Goal: Information Seeking & Learning: Learn about a topic

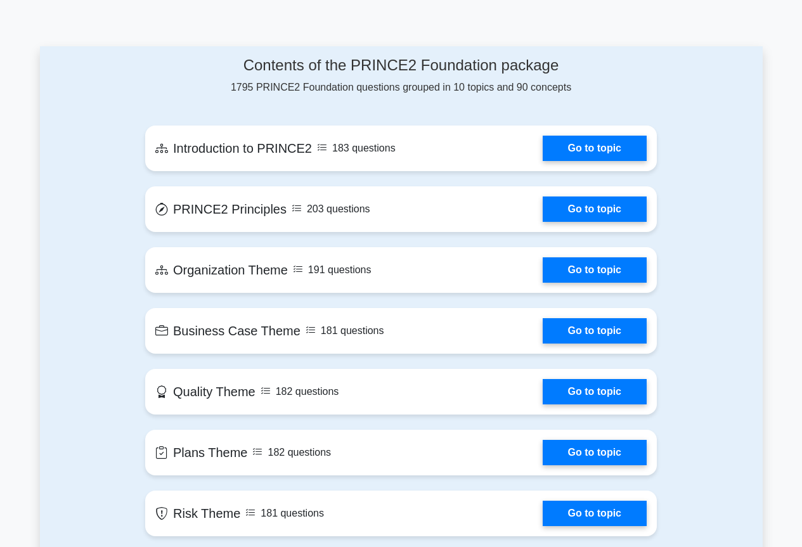
scroll to position [634, 0]
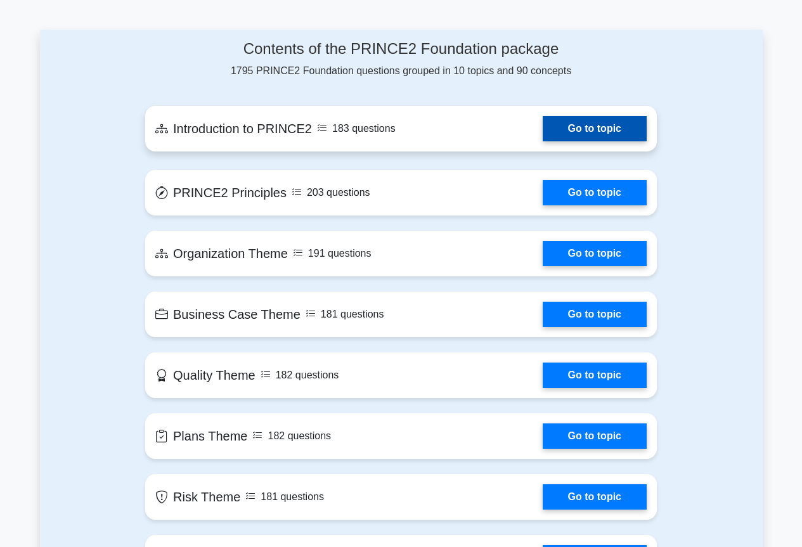
click at [543, 130] on link "Go to topic" at bounding box center [595, 128] width 104 height 25
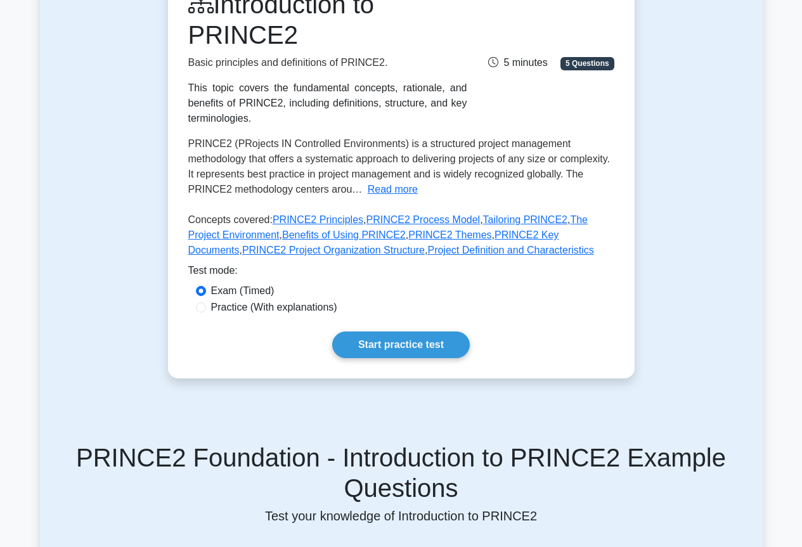
scroll to position [127, 0]
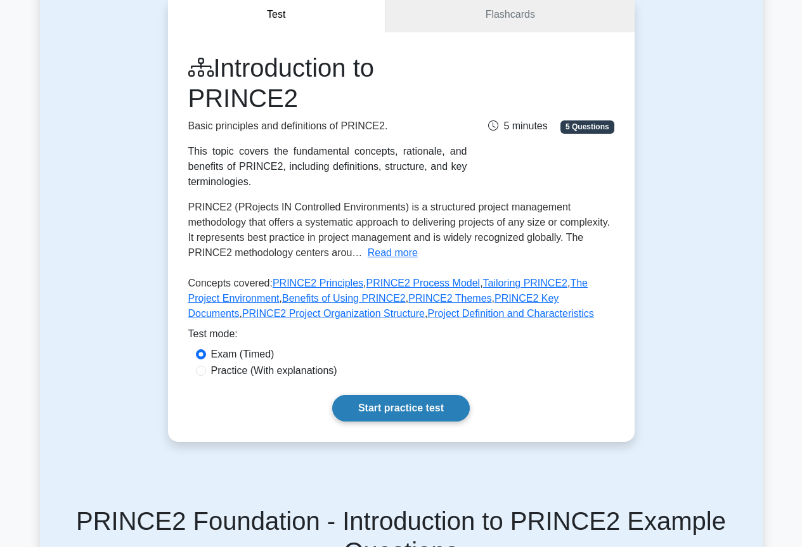
click at [397, 407] on link "Start practice test" at bounding box center [401, 408] width 138 height 27
